Goal: Book appointment/travel/reservation

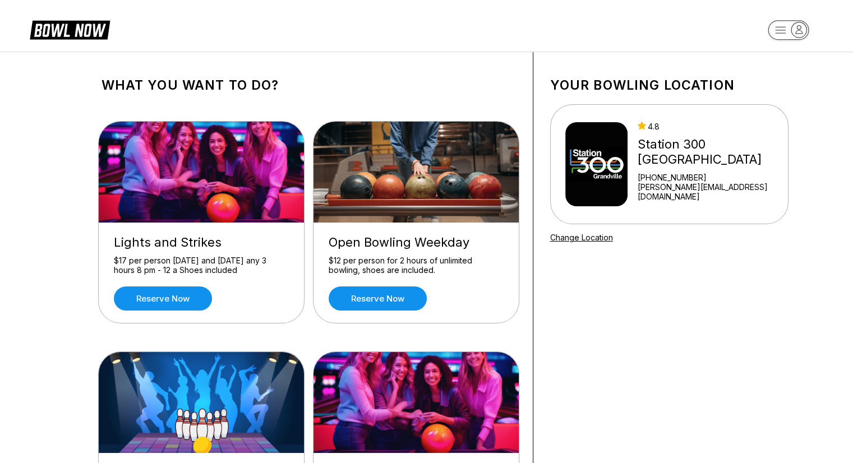
click at [803, 26] on icon "button" at bounding box center [799, 29] width 15 height 15
click at [805, 89] on div "Center Sign In" at bounding box center [789, 87] width 78 height 20
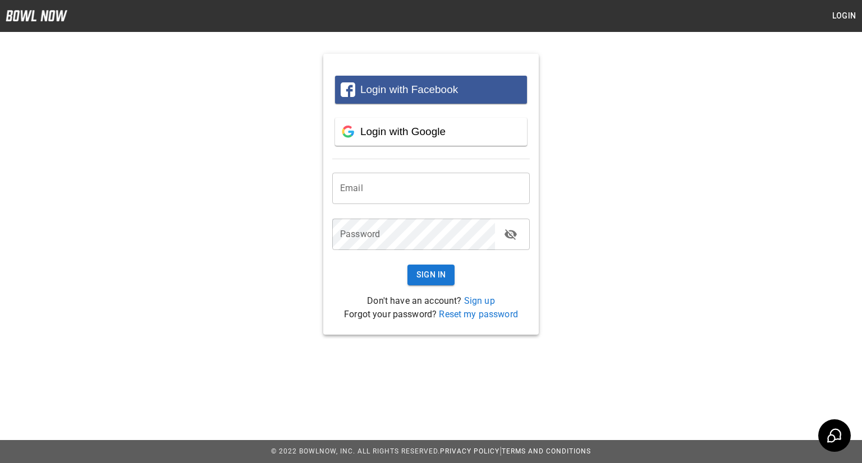
click at [403, 185] on input "email" at bounding box center [431, 188] width 198 height 31
paste input "**********"
type input "**********"
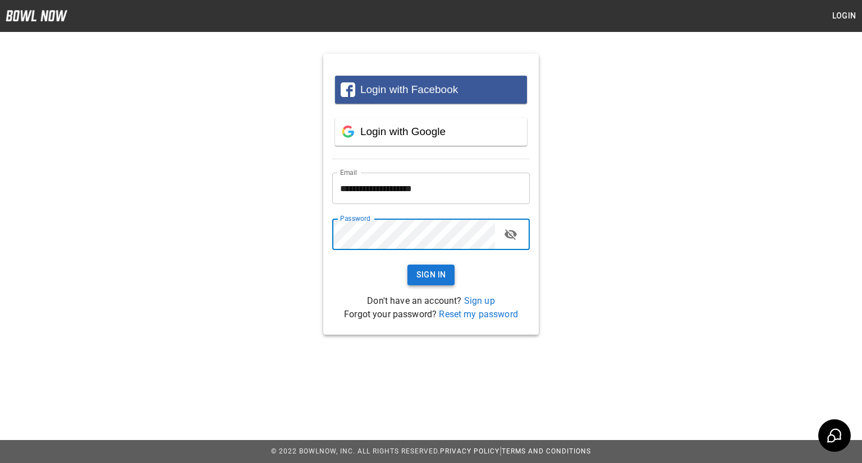
click at [425, 277] on button "Sign In" at bounding box center [431, 275] width 48 height 21
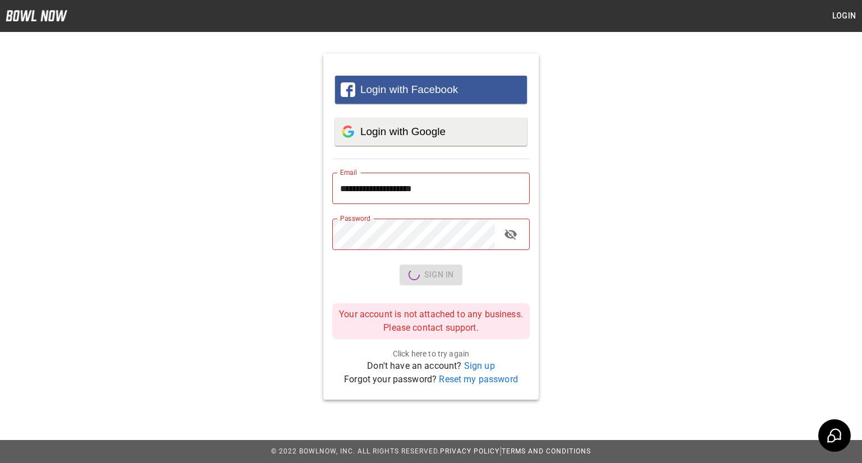
click at [396, 131] on span "Login with Google" at bounding box center [402, 132] width 85 height 12
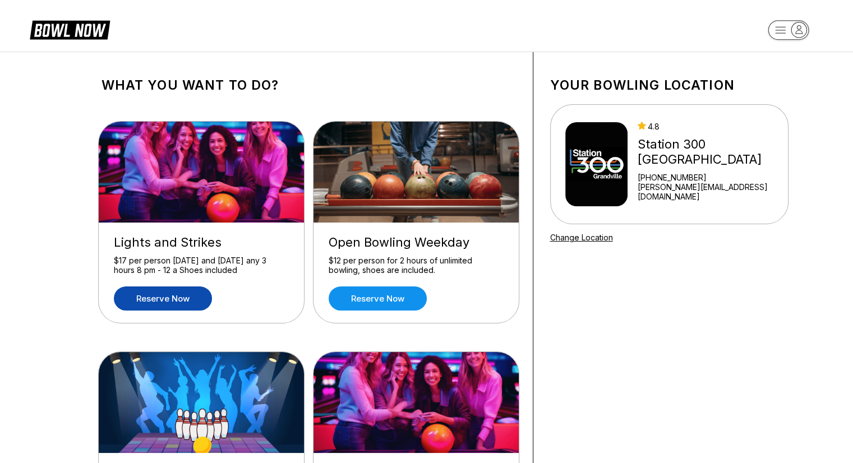
click at [173, 302] on link "Reserve now" at bounding box center [163, 299] width 98 height 24
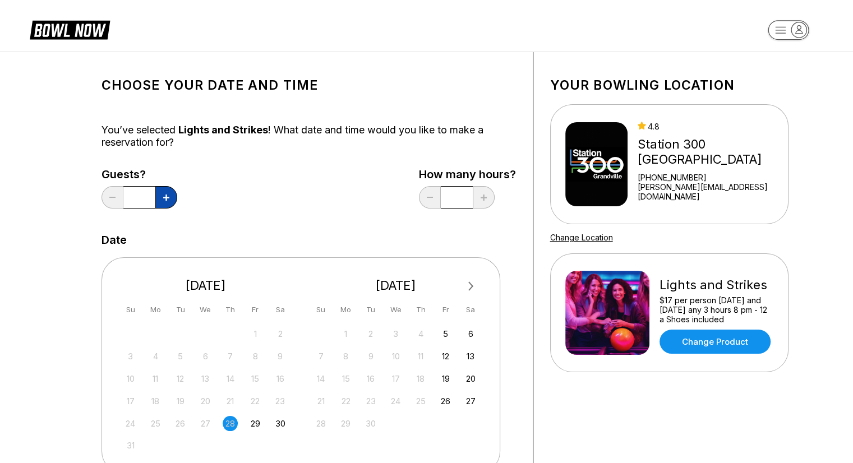
click at [161, 203] on button at bounding box center [166, 197] width 22 height 22
type input "*"
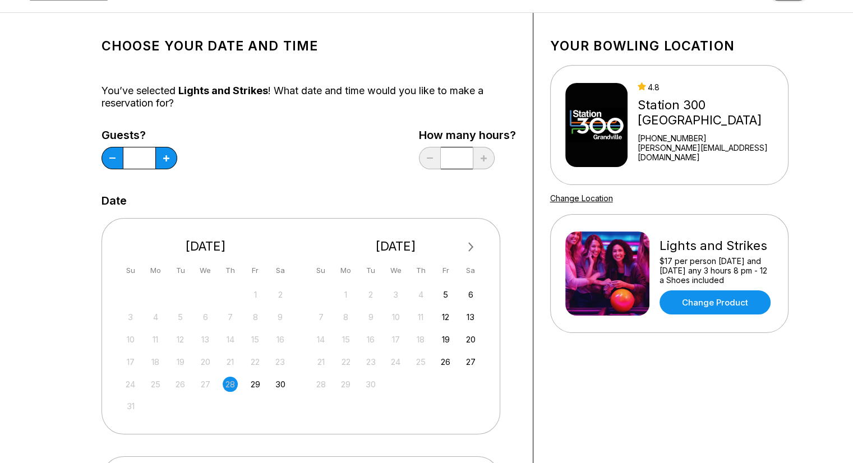
scroll to position [168, 0]
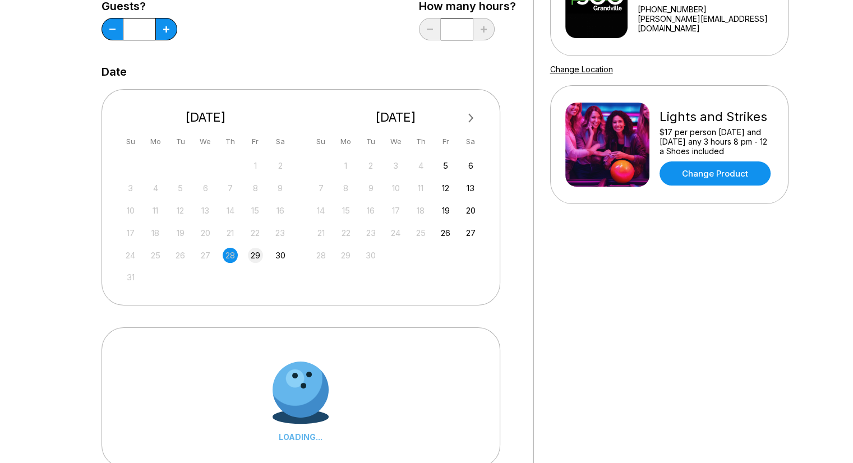
click at [255, 253] on div "29" at bounding box center [255, 255] width 15 height 15
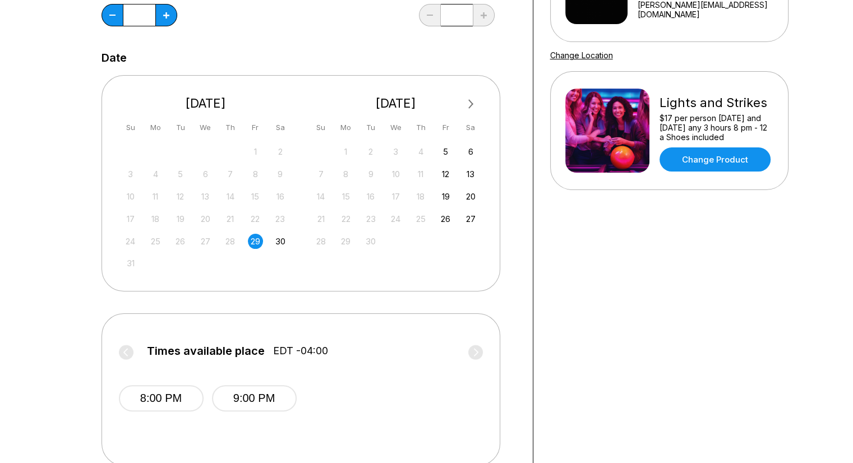
scroll to position [224, 0]
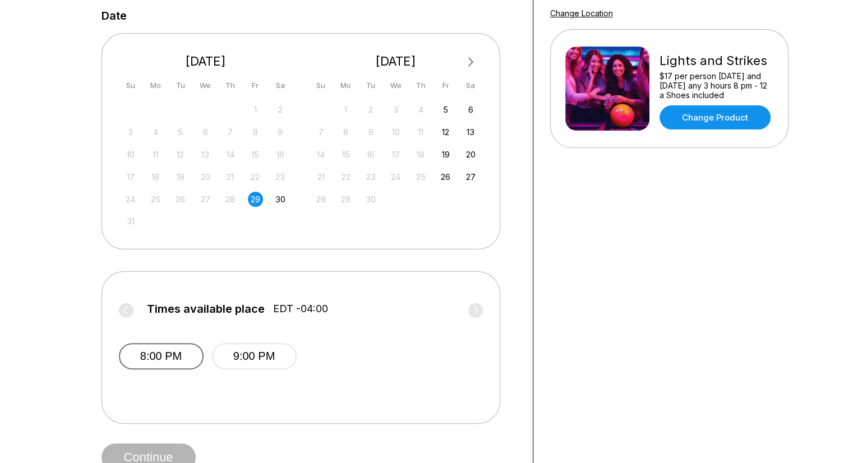
click at [148, 353] on button "8:00 PM" at bounding box center [161, 356] width 85 height 26
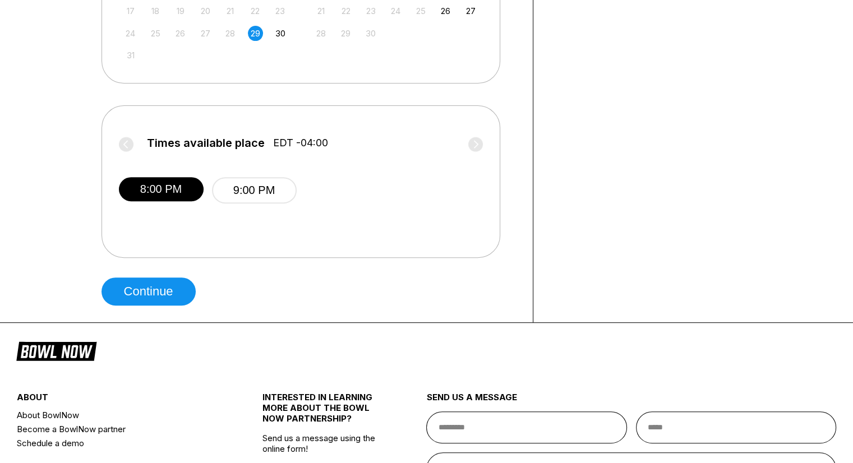
scroll to position [393, 0]
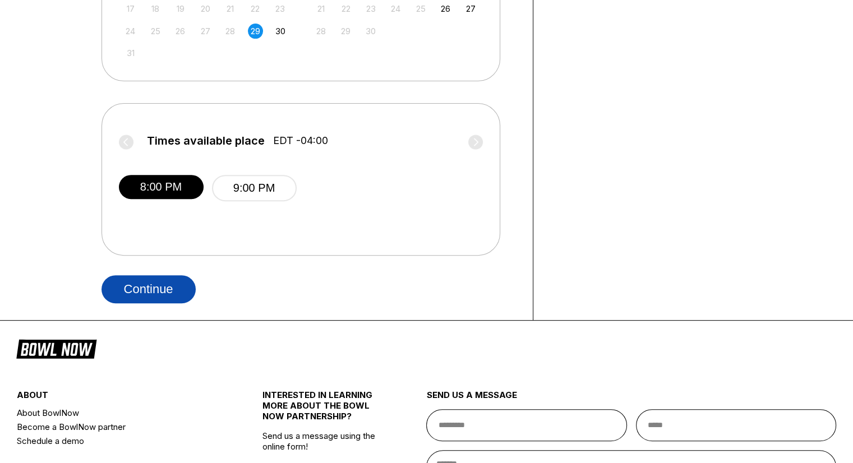
click at [142, 292] on button "Continue" at bounding box center [149, 289] width 94 height 28
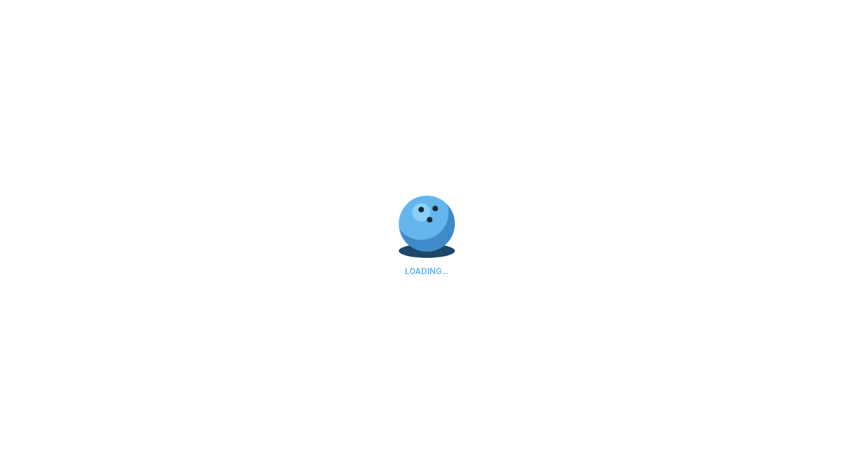
scroll to position [0, 0]
select select "**"
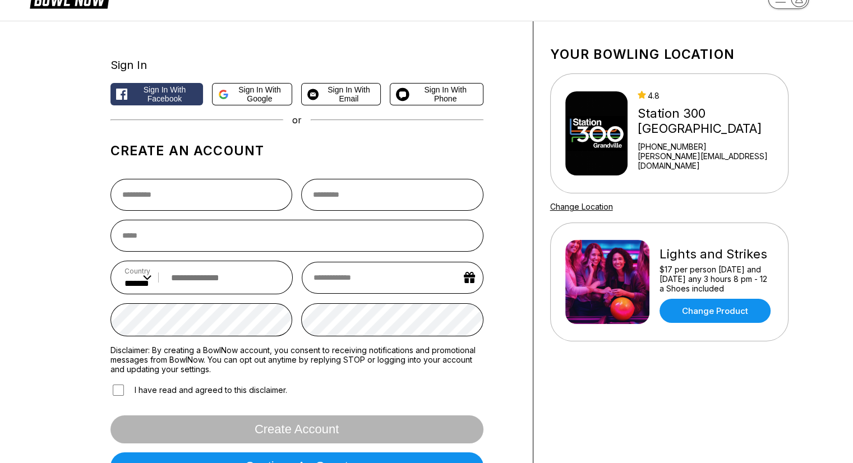
scroll to position [143, 0]
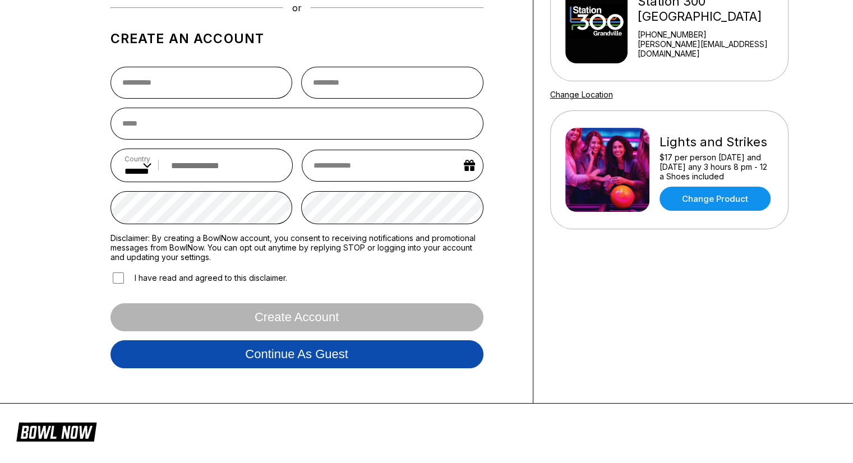
click at [290, 353] on button "Continue as guest" at bounding box center [297, 355] width 373 height 28
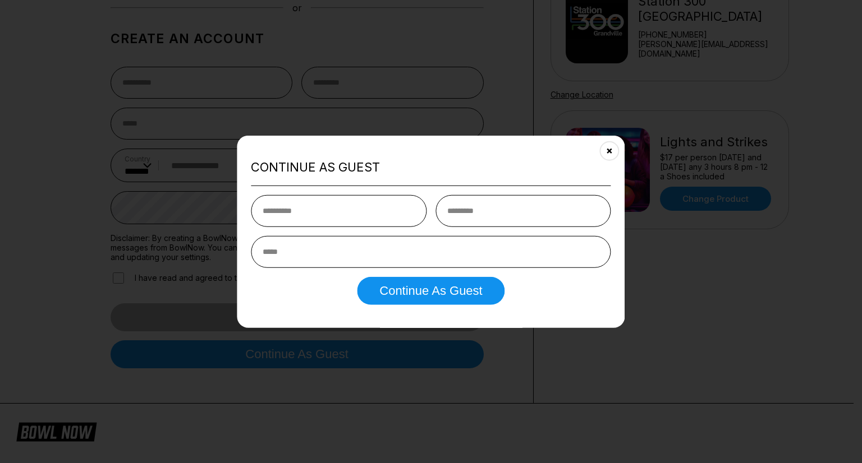
click at [302, 214] on input "text" at bounding box center [339, 211] width 176 height 32
type input "******"
click at [475, 216] on input "text" at bounding box center [523, 211] width 176 height 32
type input "******"
click at [380, 253] on input "email" at bounding box center [431, 252] width 360 height 32
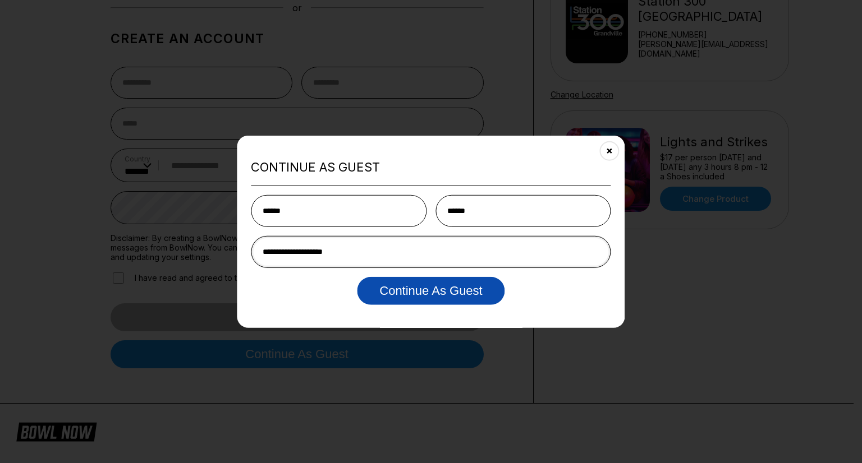
type input "**********"
click at [438, 290] on button "Continue as Guest" at bounding box center [431, 291] width 148 height 28
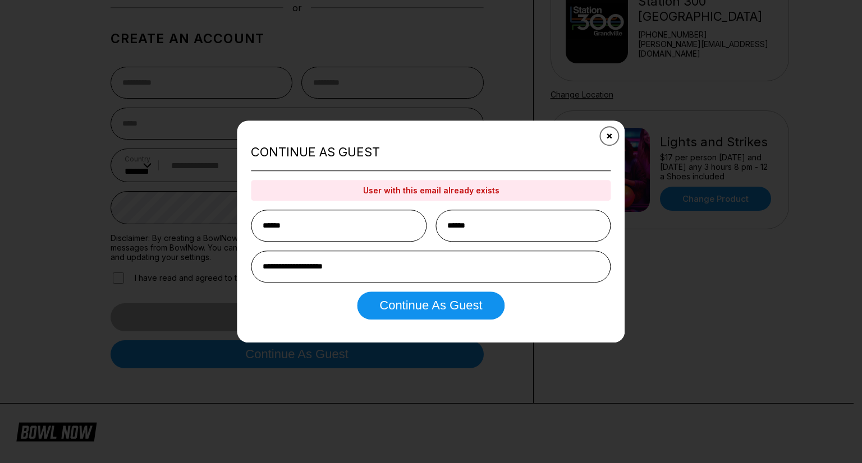
click at [610, 135] on icon "Close" at bounding box center [609, 136] width 9 height 9
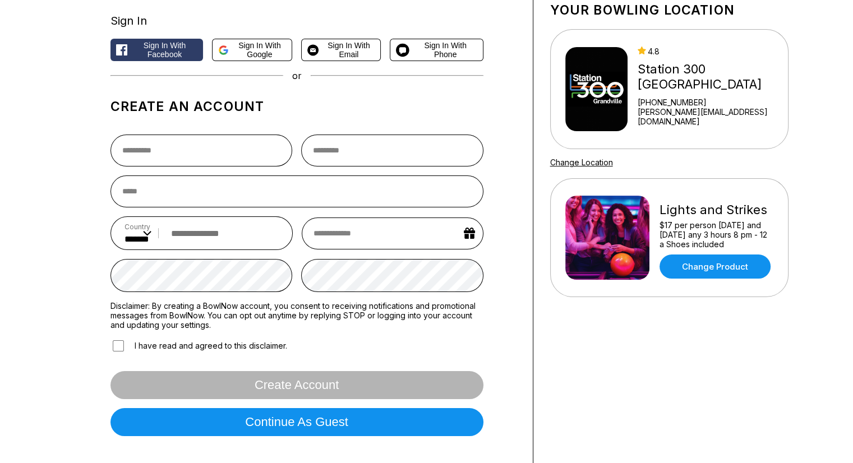
scroll to position [0, 0]
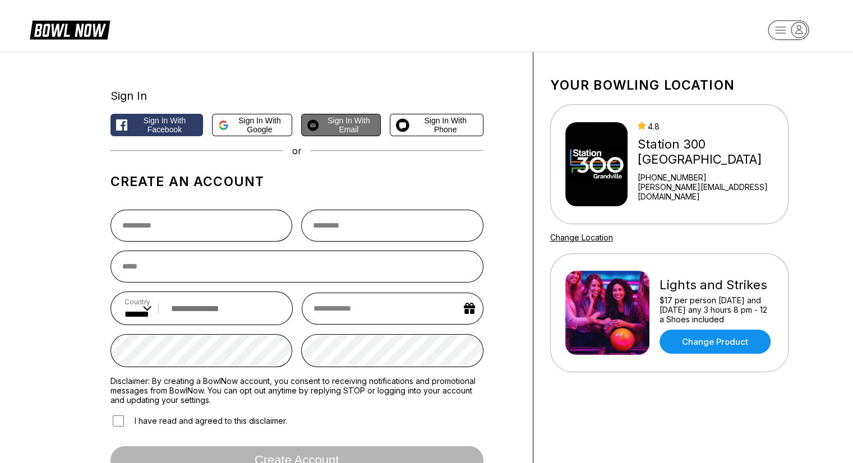
click at [350, 127] on span "Sign in with Email" at bounding box center [349, 125] width 52 height 18
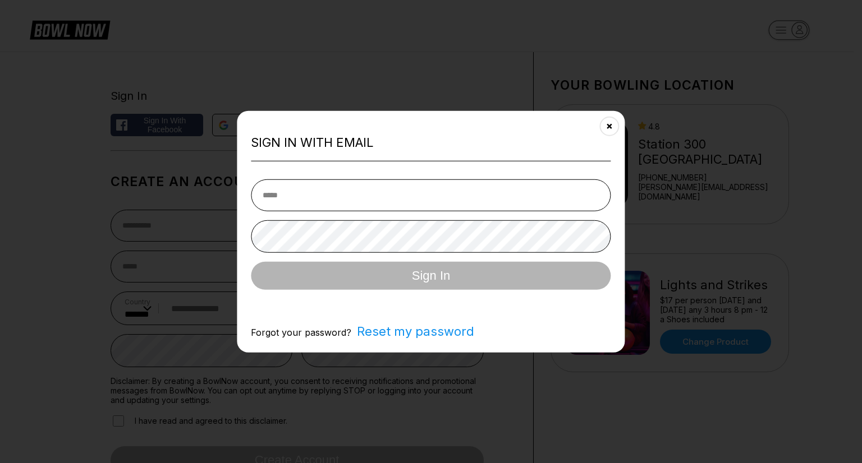
click at [350, 194] on input "email" at bounding box center [431, 195] width 360 height 32
type input "**********"
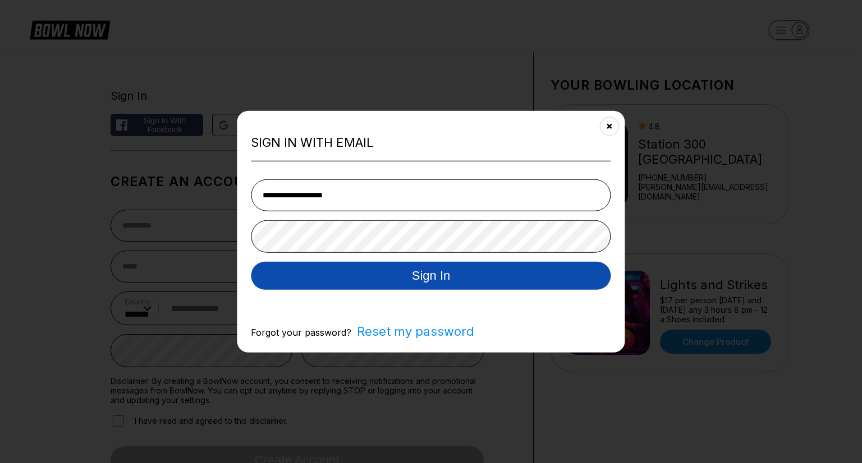
click at [350, 272] on button "Sign In" at bounding box center [431, 276] width 360 height 28
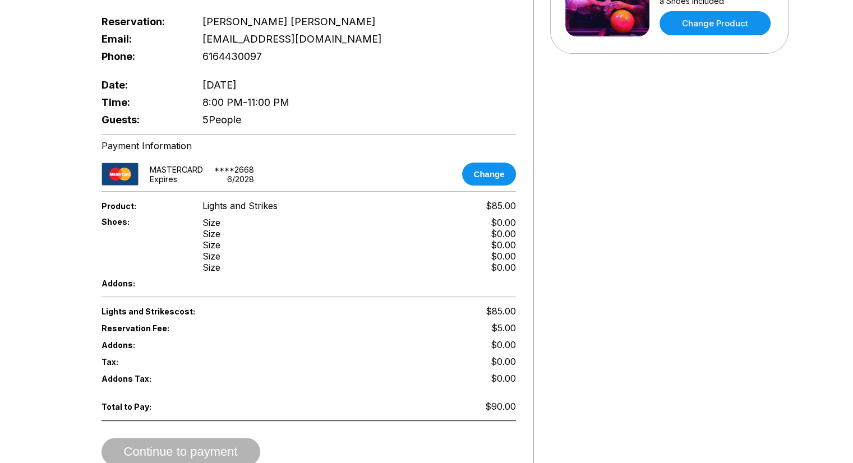
scroll to position [168, 0]
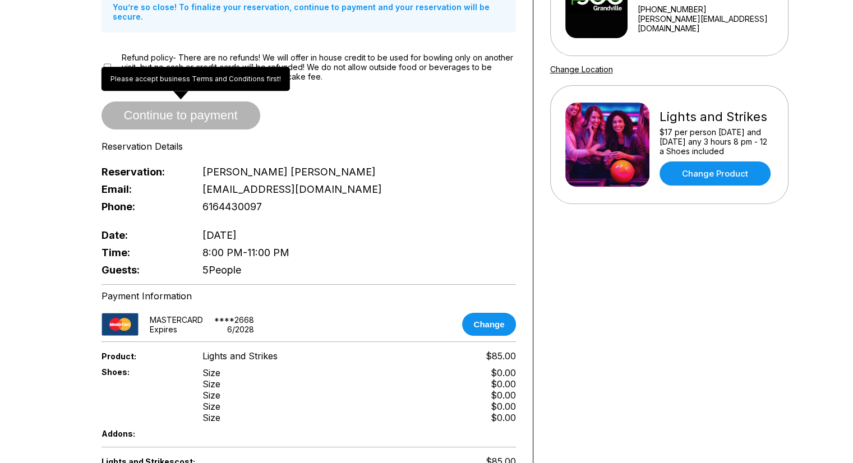
click at [190, 111] on span "Continue to payment" at bounding box center [181, 116] width 159 height 11
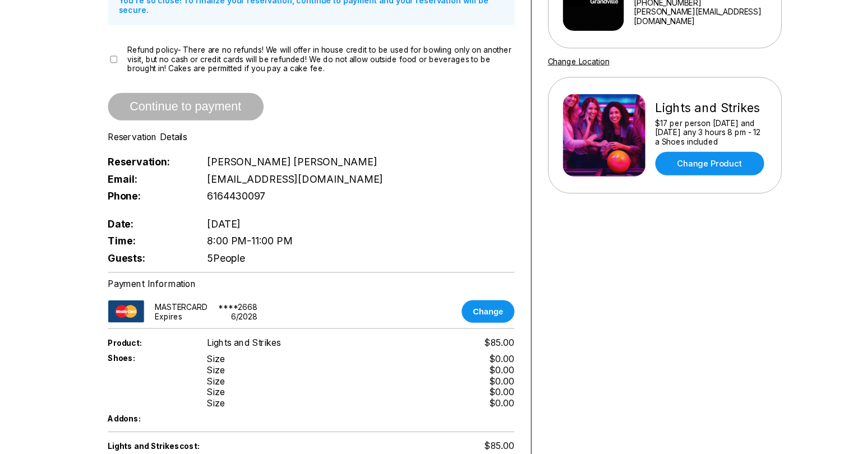
scroll to position [0, 0]
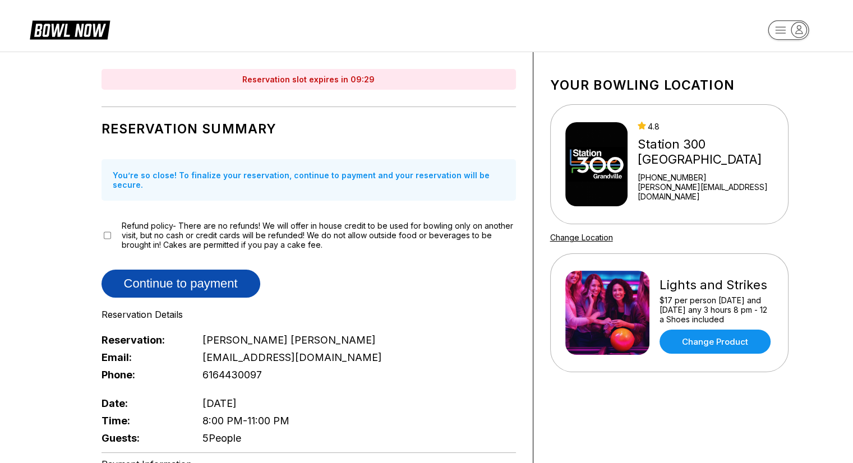
click at [214, 274] on button "Continue to payment" at bounding box center [181, 284] width 159 height 28
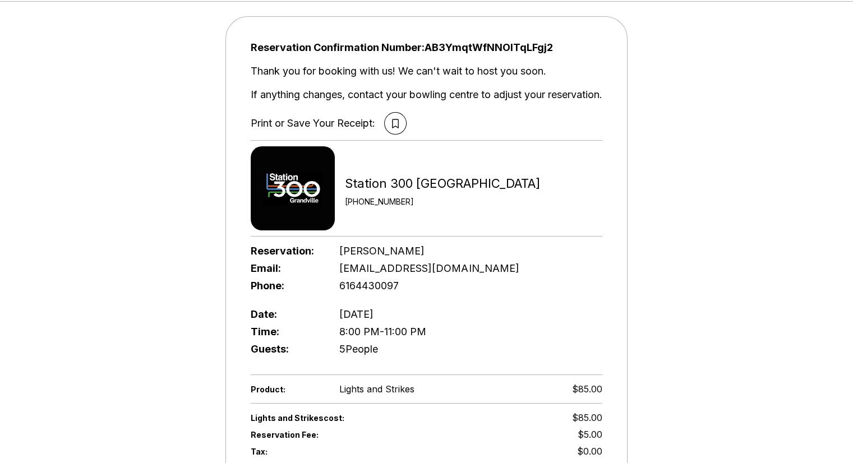
scroll to position [112, 0]
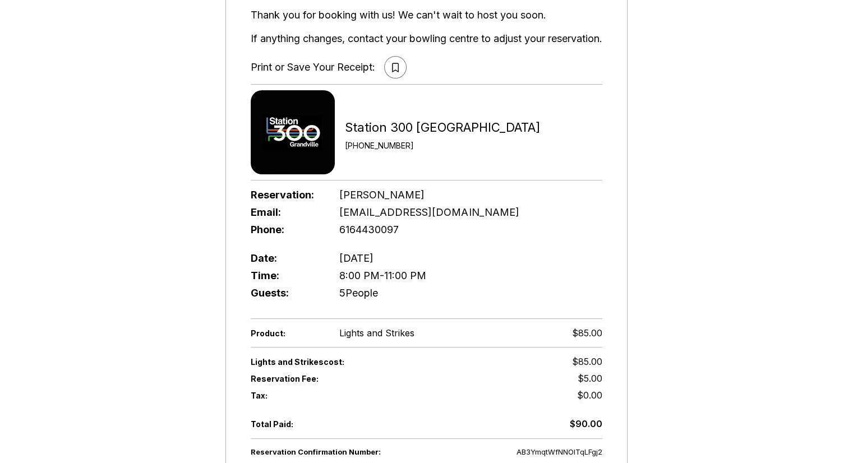
click at [388, 68] on button at bounding box center [395, 67] width 22 height 22
